Goal: Information Seeking & Learning: Understand process/instructions

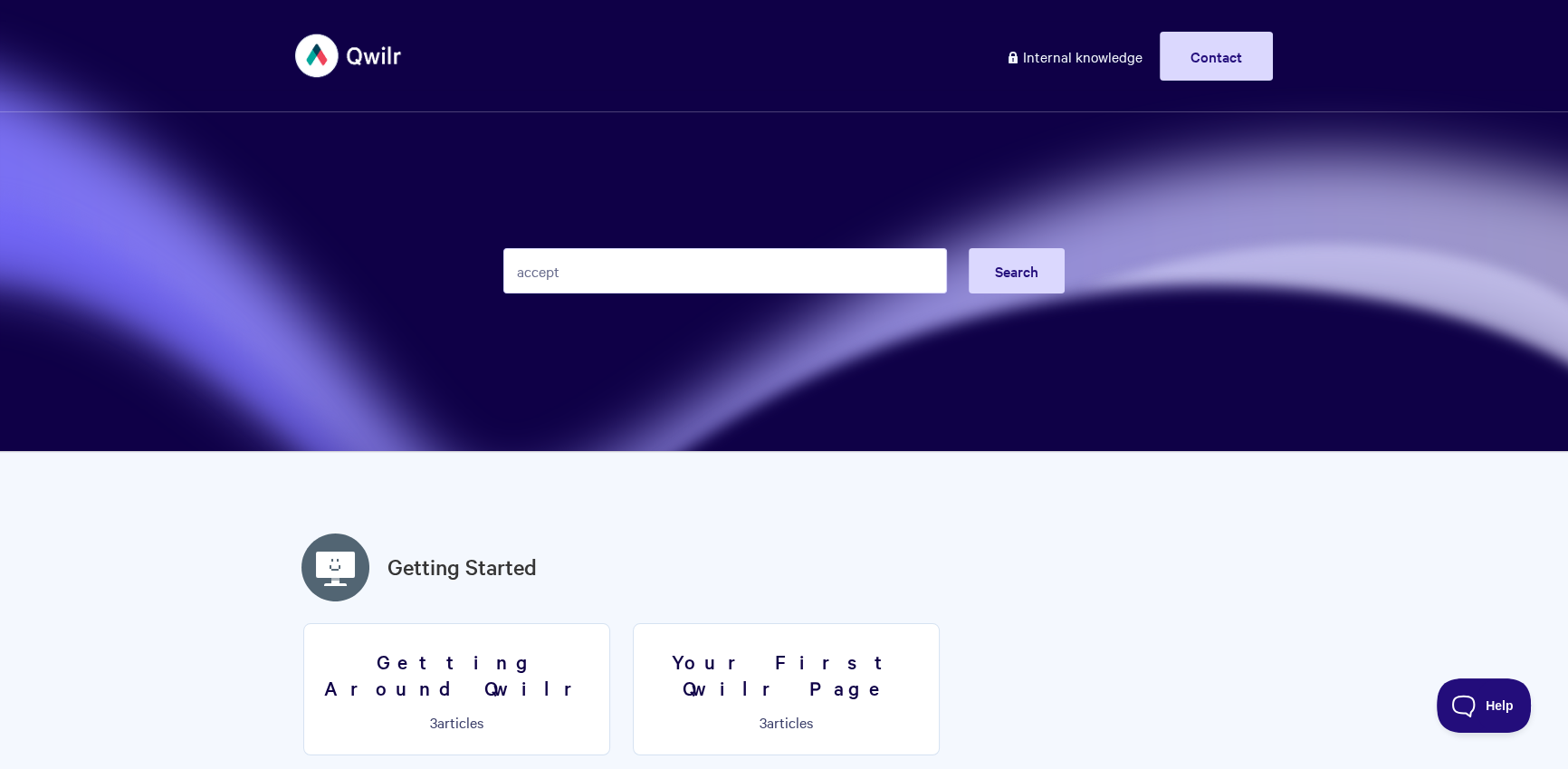
type input "accept"
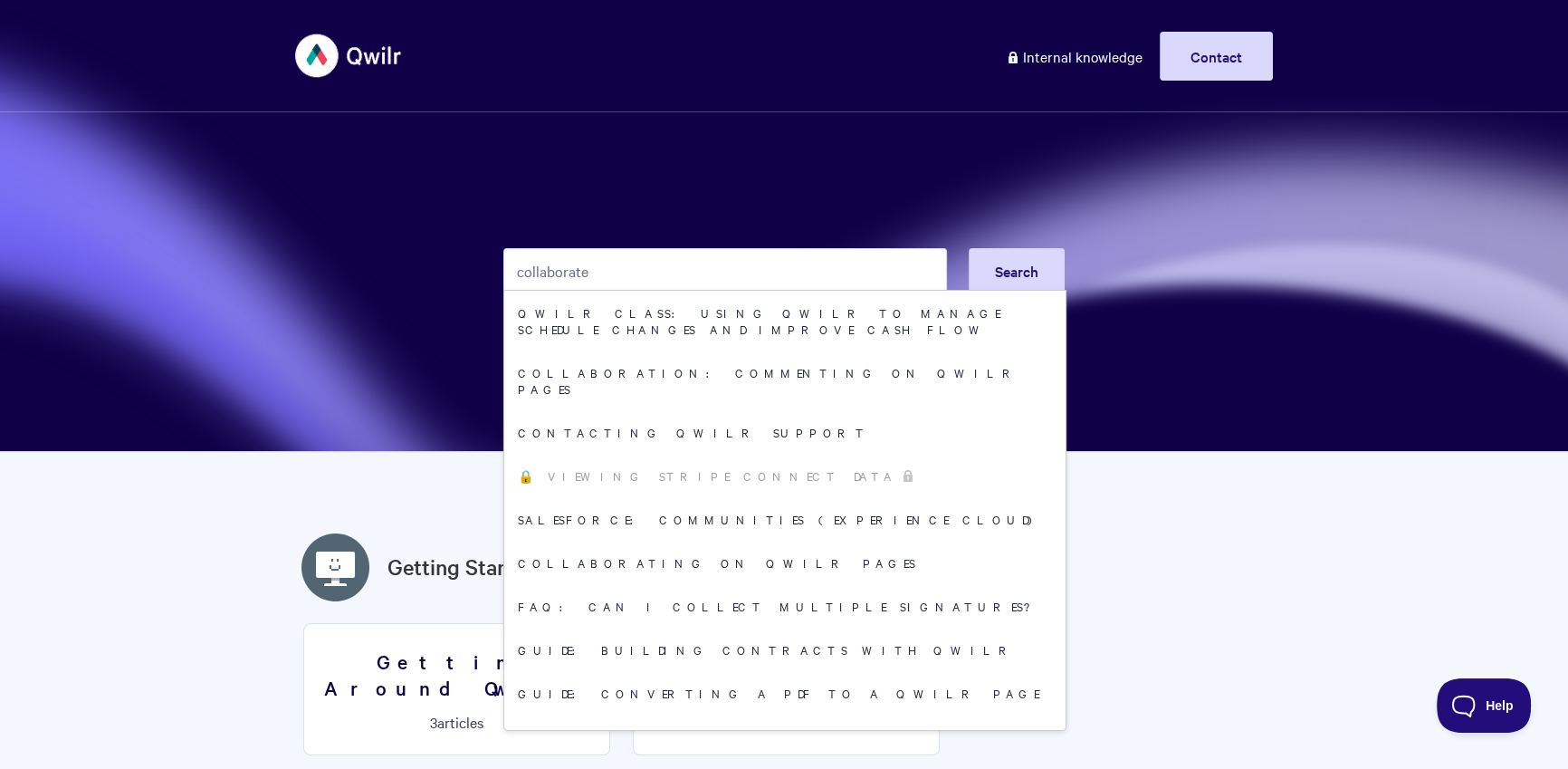
type input "collaborate"
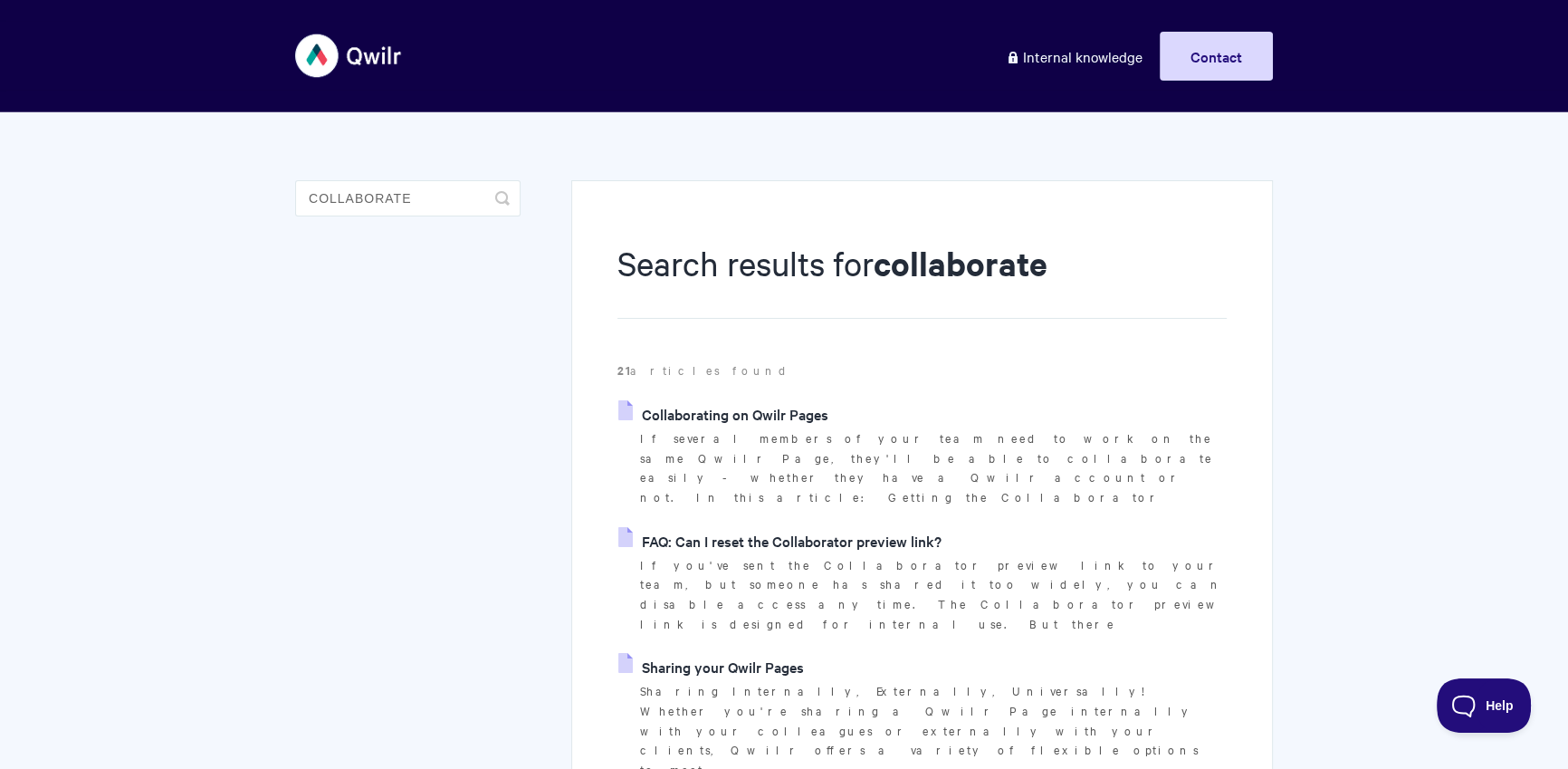
click at [804, 418] on link "Collaborating on Qwilr Pages" at bounding box center [723, 414] width 210 height 28
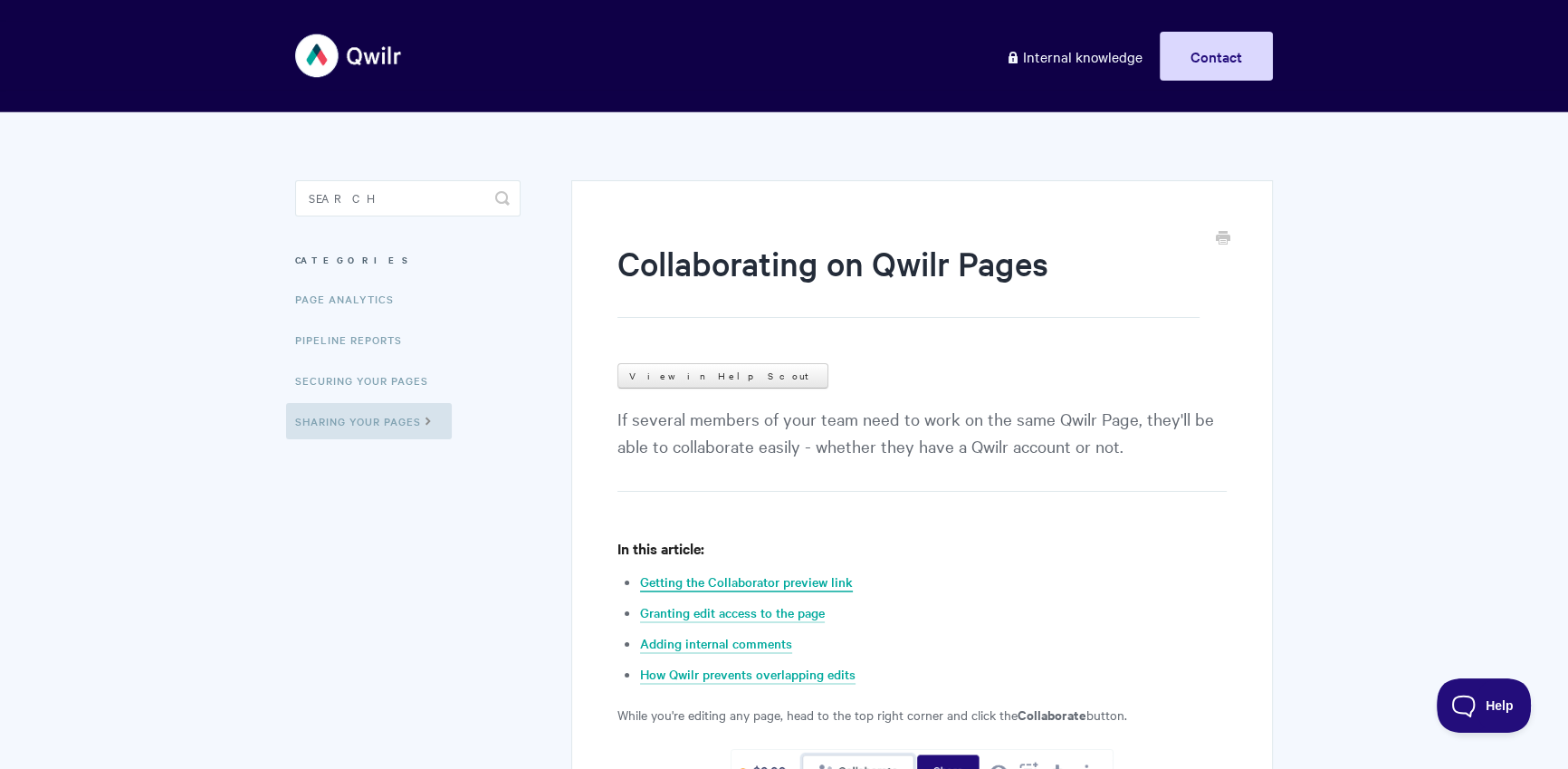
click at [749, 572] on link "Getting the Collaborator preview link" at bounding box center [747, 582] width 213 height 20
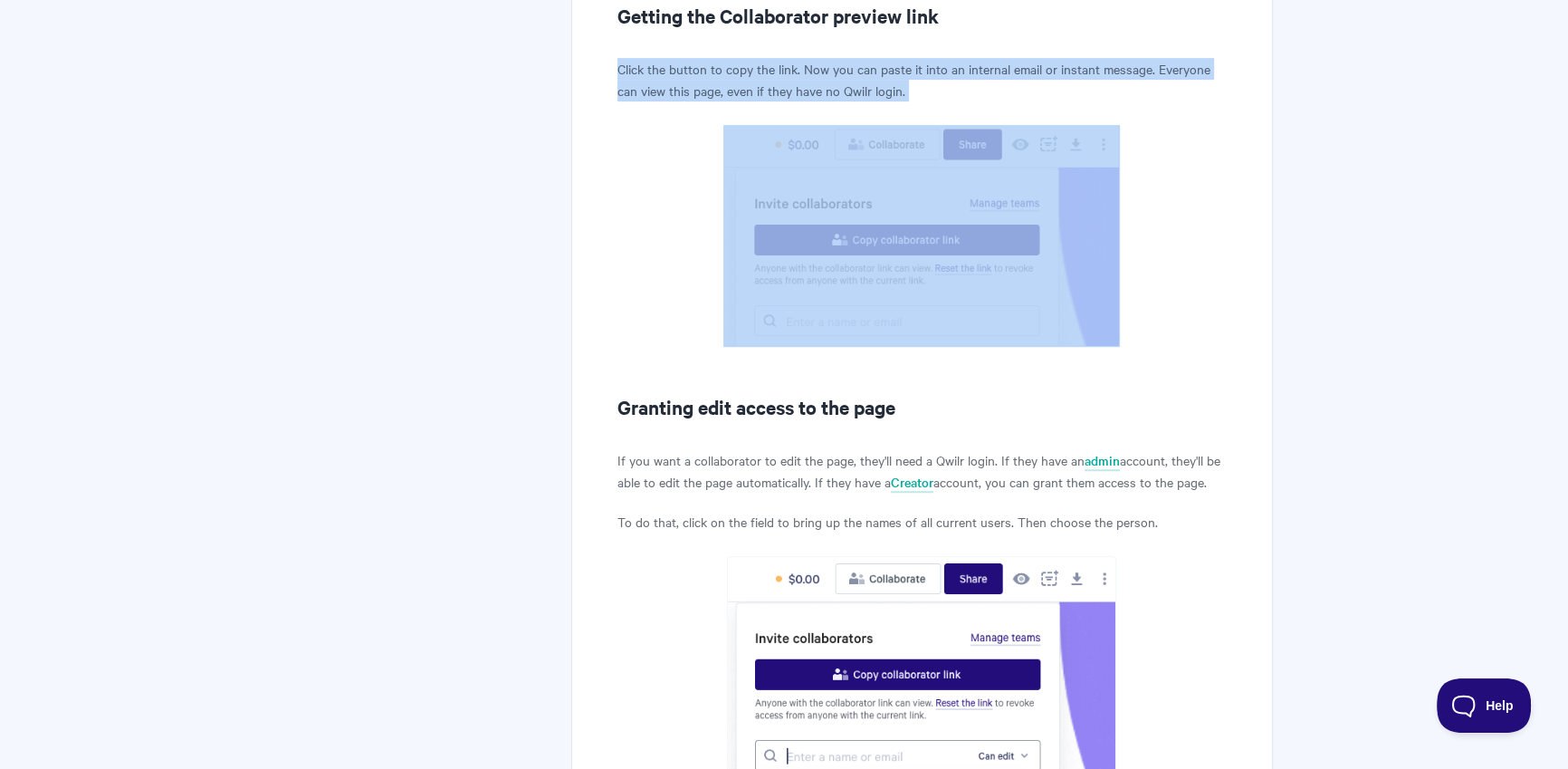
drag, startPoint x: 610, startPoint y: 66, endPoint x: 933, endPoint y: 224, distance: 359.6
click at [933, 224] on div "Collaborating on Qwilr Pages View in Help Scout If several members of your team…" at bounding box center [922, 459] width 702 height 2689
copy article "Click the button to copy the link. Now you can paste it into an internal email …"
